Goal: Task Accomplishment & Management: Manage account settings

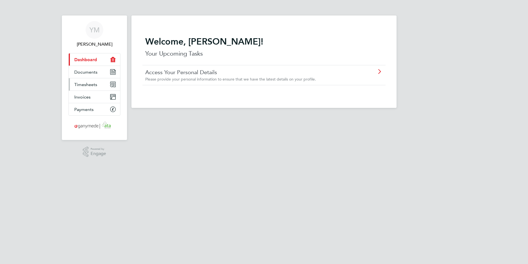
click at [94, 84] on span "Timesheets" at bounding box center [85, 84] width 23 height 5
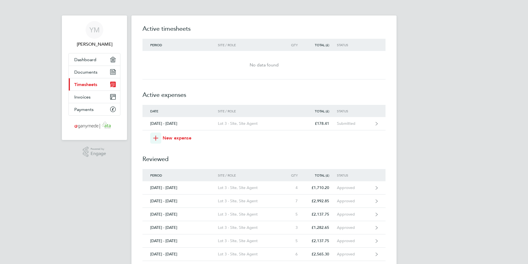
click at [273, 63] on div "No data found" at bounding box center [264, 65] width 243 height 7
click at [85, 74] on span "Documents" at bounding box center [85, 71] width 23 height 5
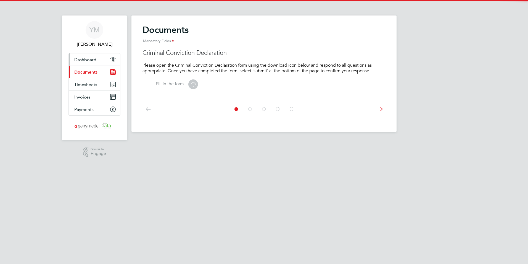
click at [82, 56] on link "Dashboard" at bounding box center [94, 59] width 51 height 12
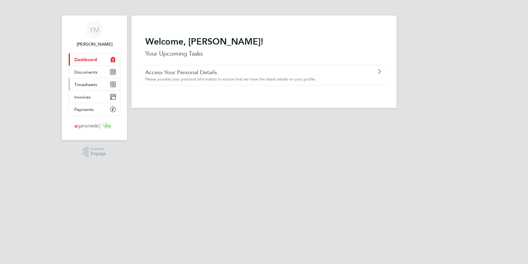
click at [83, 86] on span "Timesheets" at bounding box center [85, 84] width 23 height 5
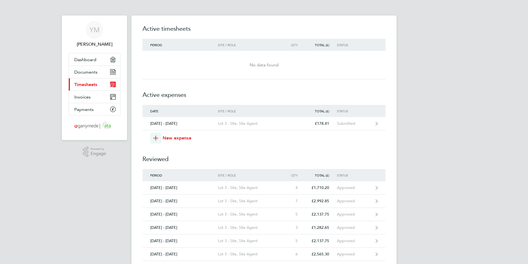
drag, startPoint x: 286, startPoint y: 67, endPoint x: 236, endPoint y: 67, distance: 50.0
click at [236, 67] on div "No data found" at bounding box center [264, 65] width 243 height 7
drag, startPoint x: 236, startPoint y: 67, endPoint x: 396, endPoint y: 69, distance: 160.0
